Goal: Transaction & Acquisition: Purchase product/service

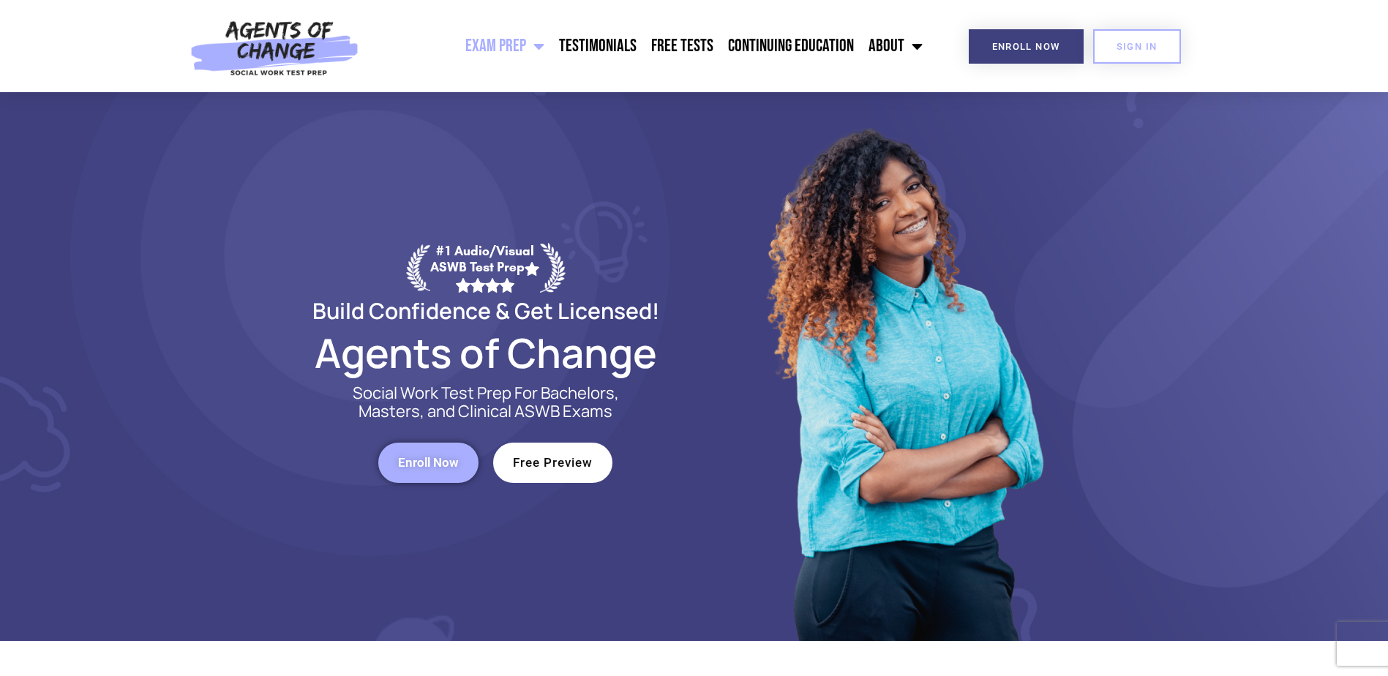
click at [462, 458] on link "Enroll Now" at bounding box center [428, 463] width 100 height 40
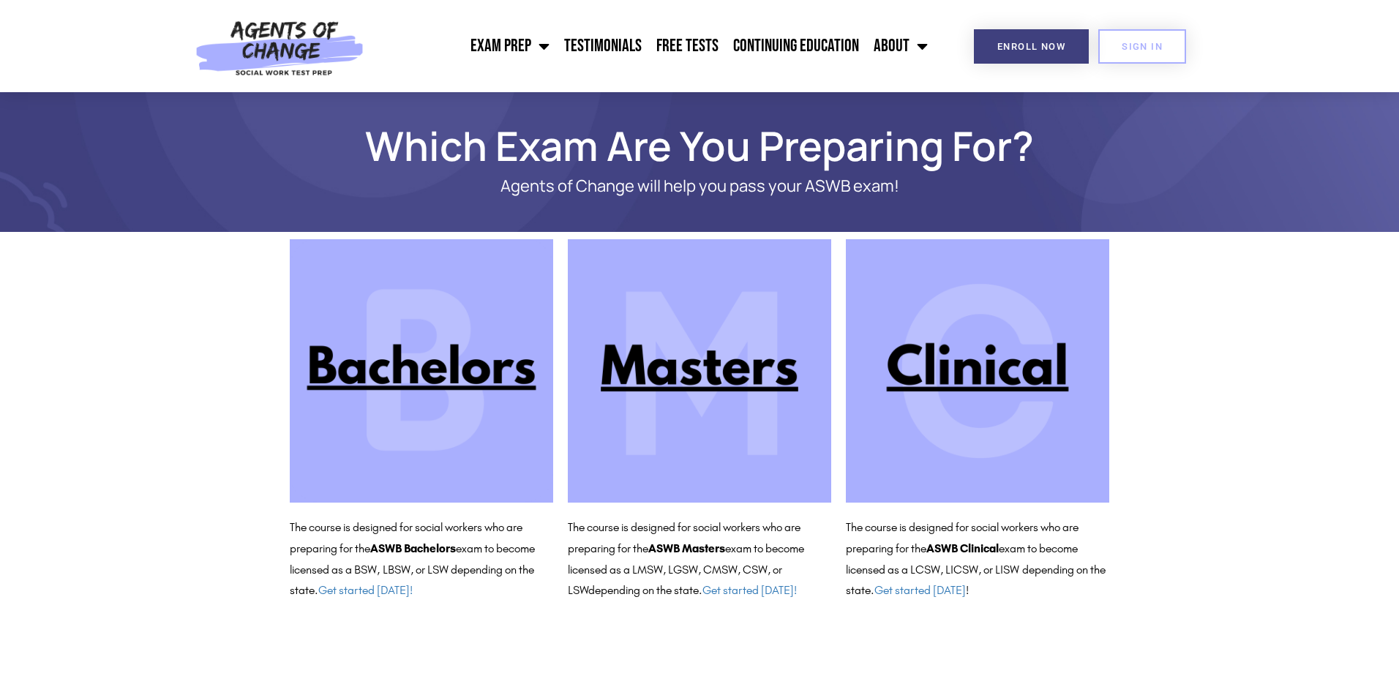
click at [724, 337] on img at bounding box center [699, 370] width 263 height 263
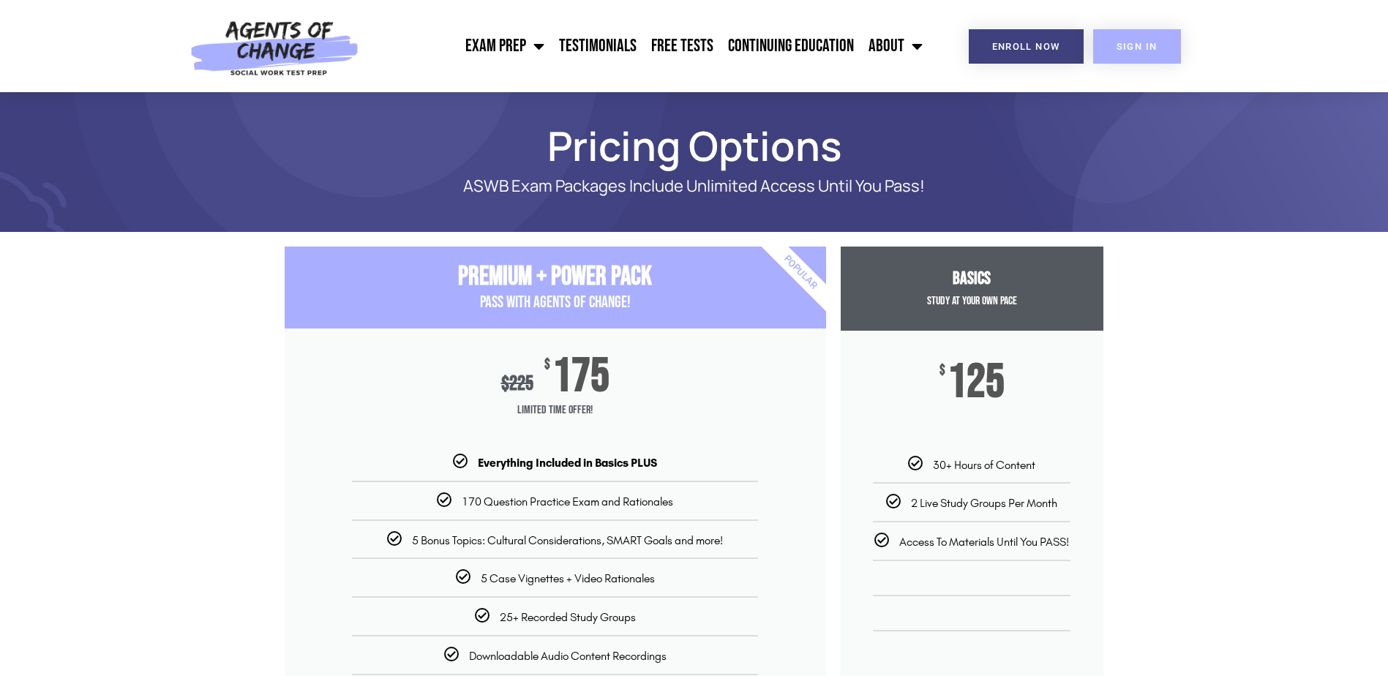
click at [1133, 48] on span "SIGN IN" at bounding box center [1136, 47] width 41 height 10
